Goal: Understand process/instructions: Learn about a topic

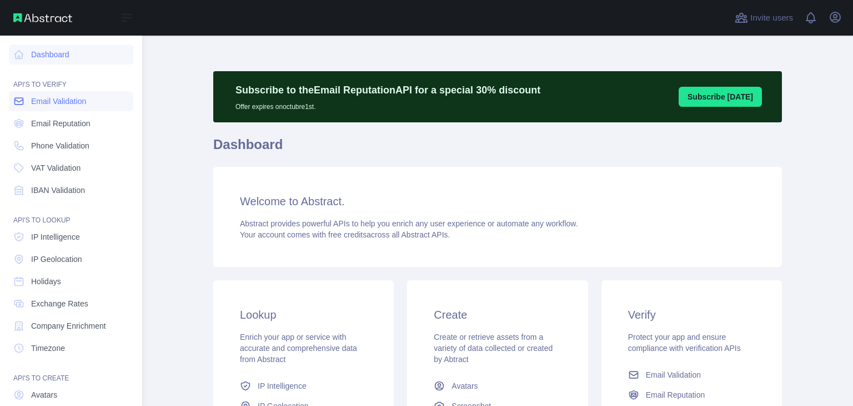
click at [44, 101] on span "Email Validation" at bounding box center [58, 101] width 55 height 11
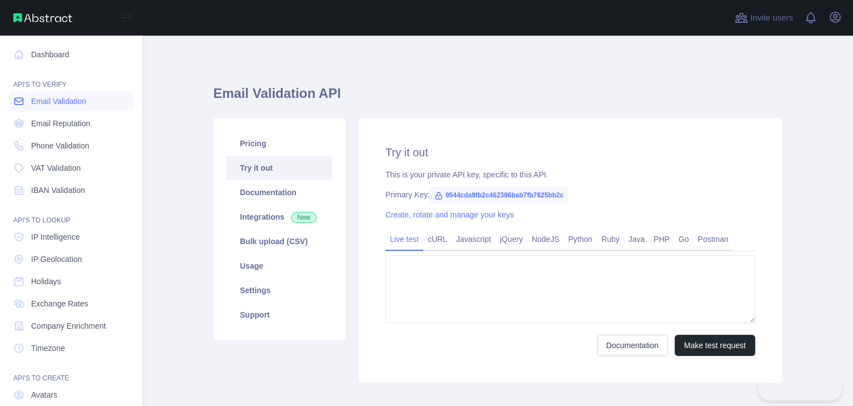
type textarea "**********"
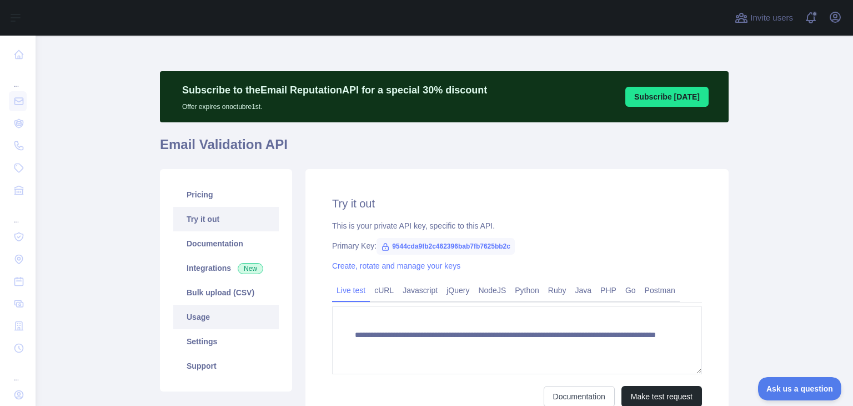
click at [210, 326] on link "Usage" at bounding box center [226, 316] width 106 height 24
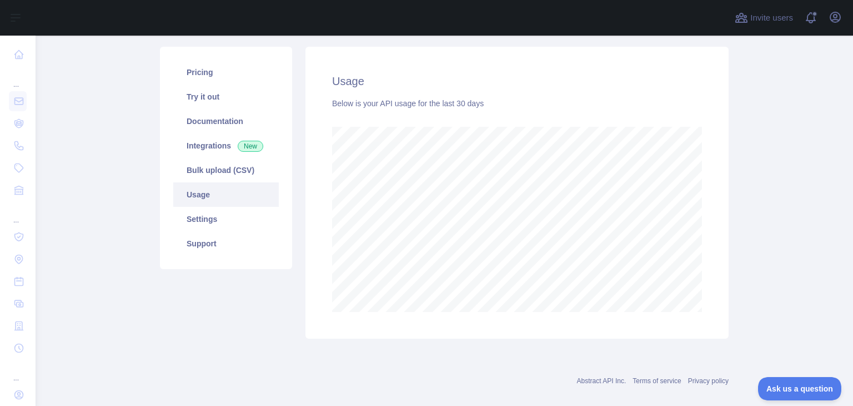
scroll to position [137, 0]
